Goal: Find contact information: Find contact information

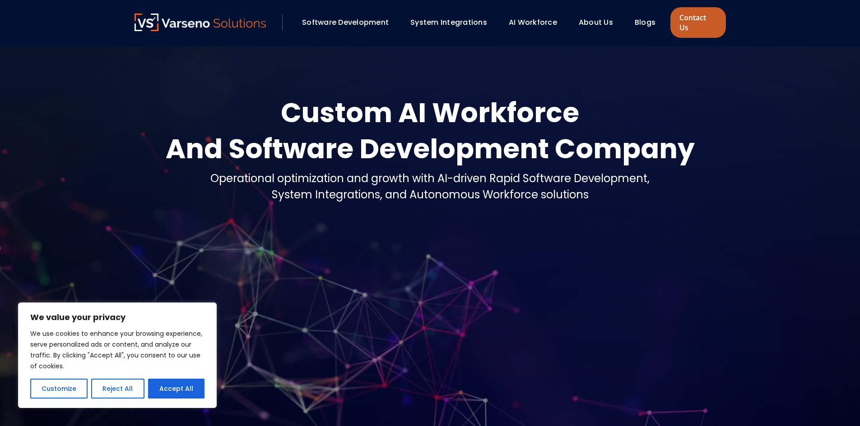
click at [700, 17] on link "Contact Us" at bounding box center [697, 22] width 55 height 31
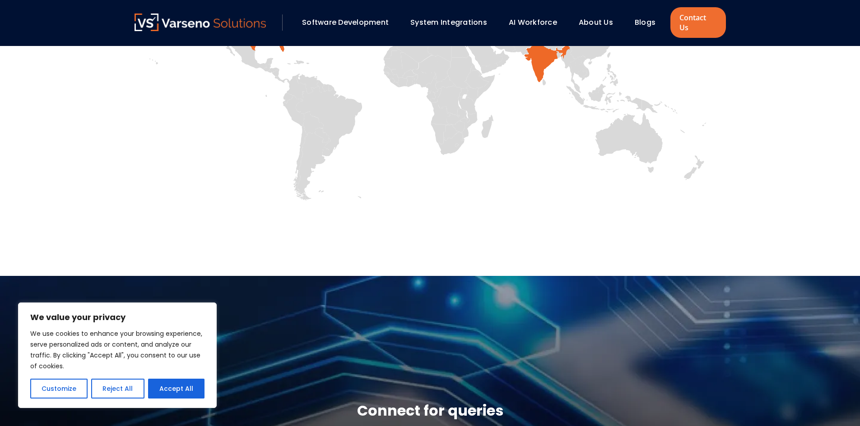
scroll to position [496, 0]
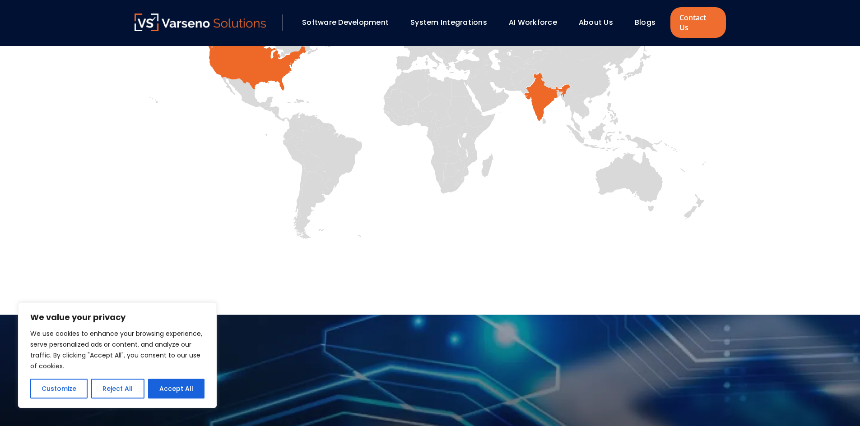
drag, startPoint x: 275, startPoint y: 181, endPoint x: 284, endPoint y: 237, distance: 57.6
click at [284, 237] on div "Our Global Footprint [US_STATE] [GEOGRAPHIC_DATA]" at bounding box center [429, 86] width 609 height 384
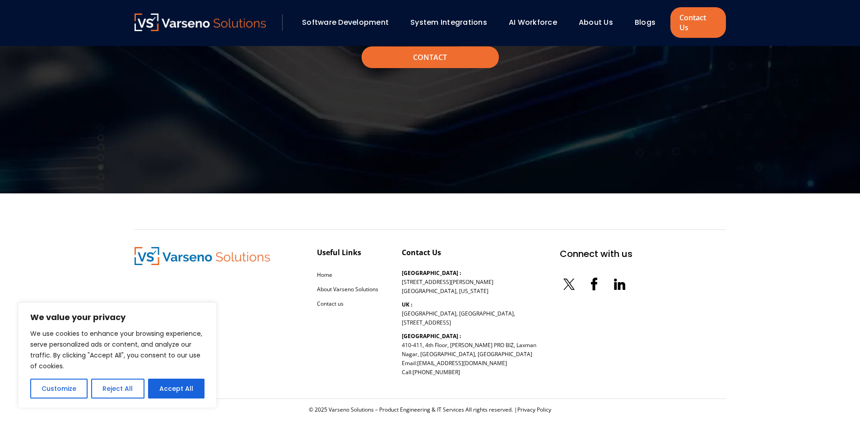
scroll to position [1048, 0]
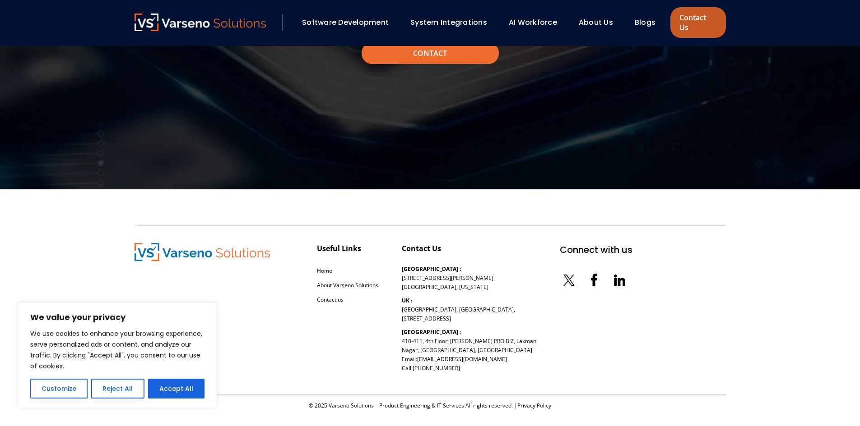
click at [696, 21] on link "Contact Us" at bounding box center [697, 22] width 55 height 31
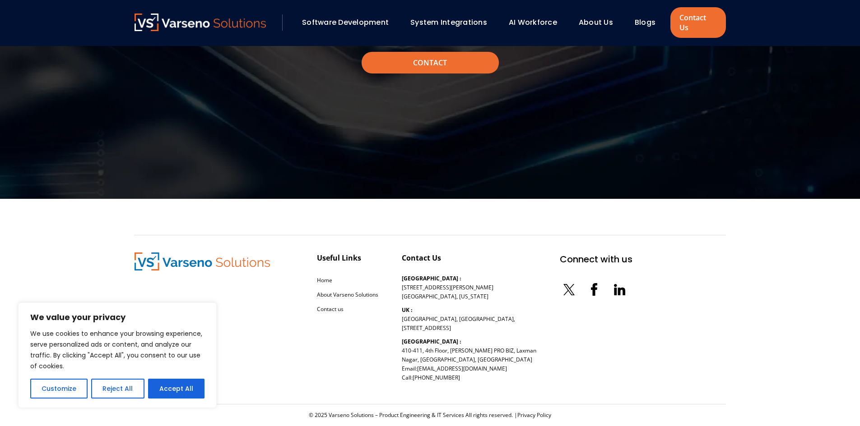
scroll to position [1048, 0]
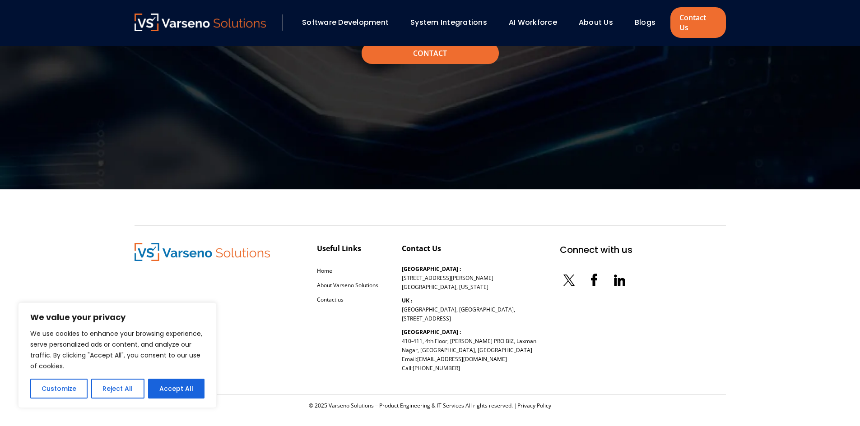
drag, startPoint x: 524, startPoint y: 339, endPoint x: 399, endPoint y: 331, distance: 124.8
click at [399, 331] on div "Useful Links Home About Varseno Solutions Contact us Contact Us USA : 254 Chapm…" at bounding box center [383, 310] width 498 height 134
copy p "410-411, 4th Floor, NANDAN PRO BIZ, Laxman Nagar, Baner, Pune, Maharashtra 4110…"
